Goal: Information Seeking & Learning: Learn about a topic

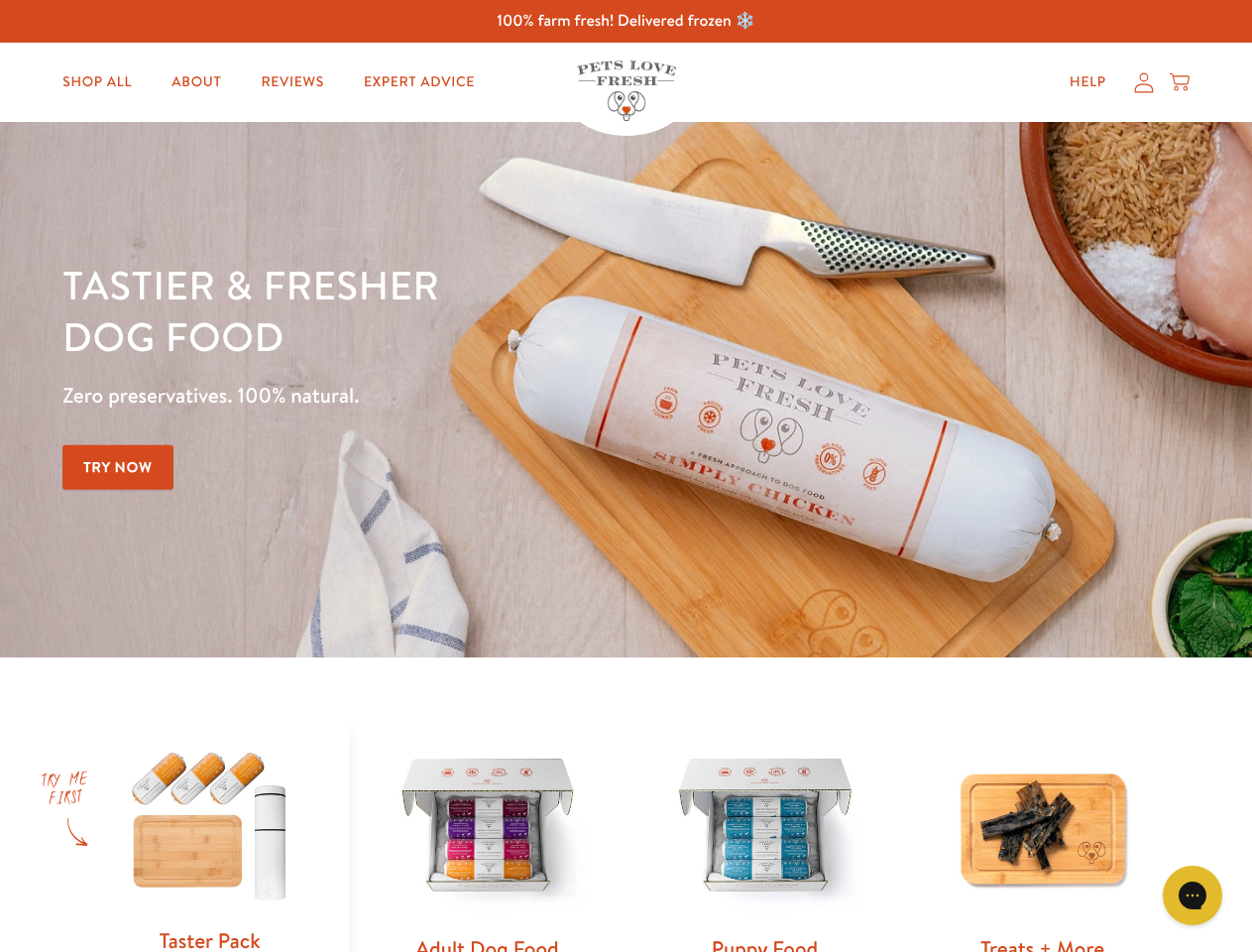
click at [626, 476] on div "Tastier & fresher dog food Zero preservatives. 100% natural. Try Now" at bounding box center [438, 389] width 751 height 261
click at [1192, 895] on icon "Gorgias live chat" at bounding box center [1191, 894] width 19 height 19
